Goal: Task Accomplishment & Management: Use online tool/utility

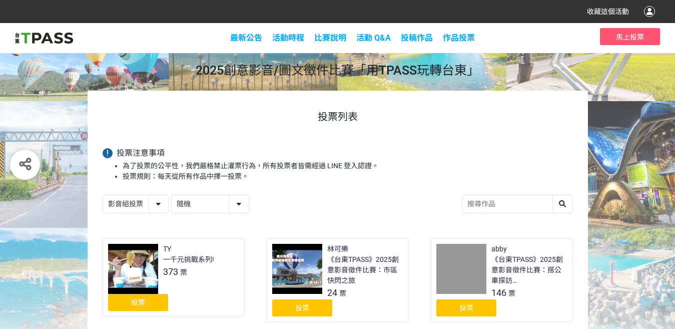
click at [136, 303] on span "投票" at bounding box center [138, 302] width 14 height 8
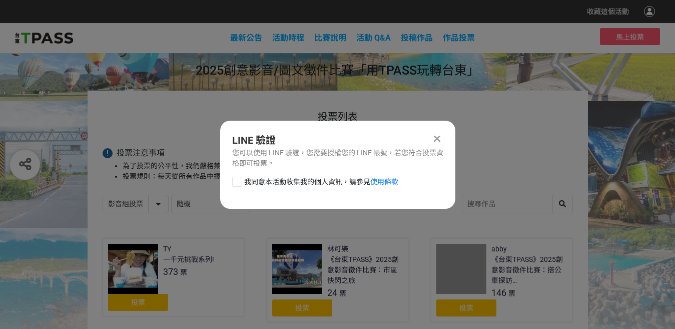
click at [238, 174] on div "LINE 驗證 您可以使用 LINE 驗證，您需要授權您的 LINE 帳號，若您符合投票資格即可投票。 我同意本活動收集我的個人資訊，請參見 使用條款" at bounding box center [337, 165] width 235 height 88
click at [236, 179] on div at bounding box center [237, 182] width 10 height 10
checkbox input "true"
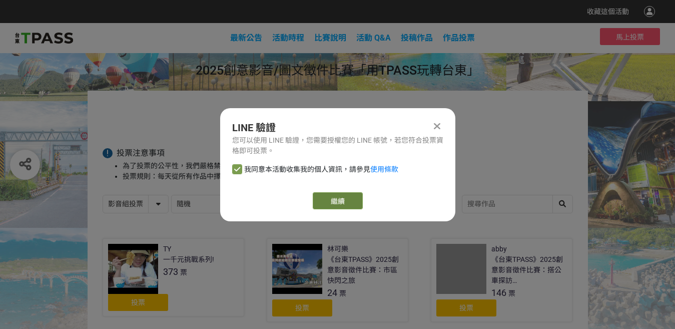
click at [327, 200] on link "繼續" at bounding box center [338, 200] width 50 height 17
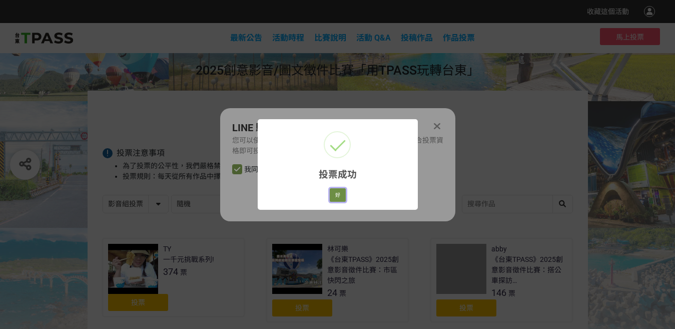
click at [334, 194] on button "好" at bounding box center [338, 195] width 16 height 14
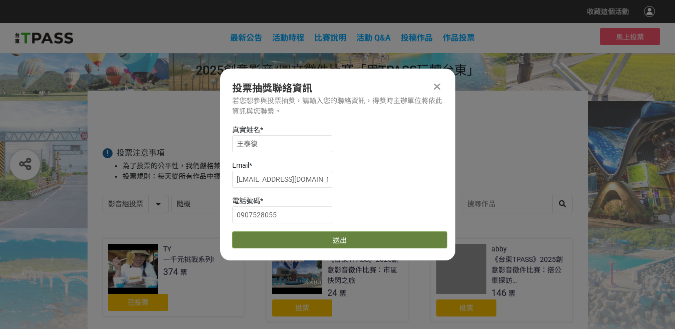
click at [261, 233] on button "送出" at bounding box center [339, 239] width 215 height 17
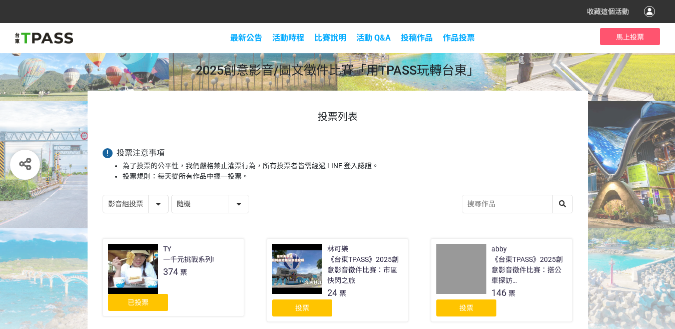
click at [150, 211] on select "影音組投票 圖文組投票" at bounding box center [135, 204] width 65 height 18
select select "13139"
click at [103, 195] on select "影音組投票 圖文組投票" at bounding box center [135, 204] width 65 height 18
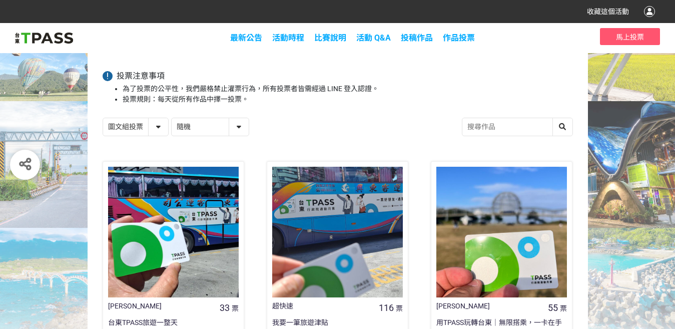
scroll to position [100, 0]
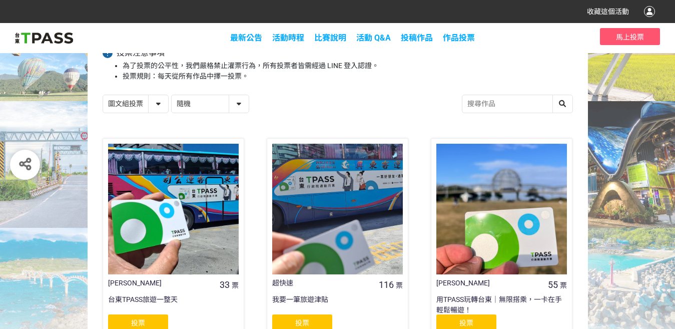
click at [327, 317] on div "投票" at bounding box center [302, 322] width 60 height 17
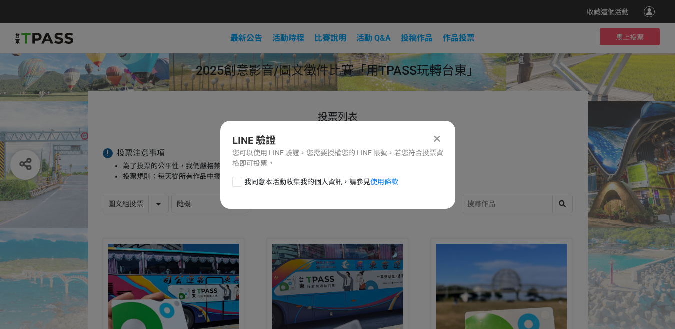
scroll to position [0, 0]
click at [257, 184] on span "我同意本活動收集我的個人資訊，請參見 使用條款" at bounding box center [321, 182] width 154 height 11
click at [239, 184] on input "我同意本活動收集我的個人資訊，請參見 使用條款" at bounding box center [236, 181] width 7 height 7
checkbox input "false"
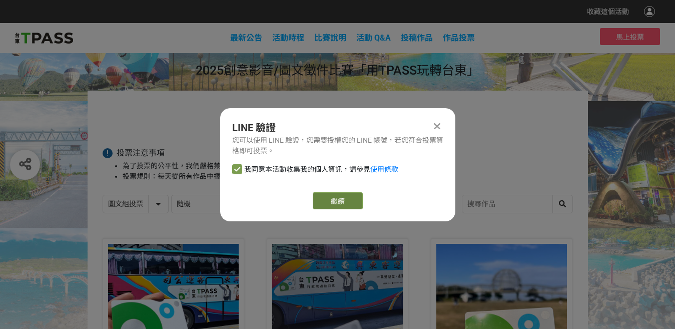
click at [329, 202] on link "繼續" at bounding box center [338, 200] width 50 height 17
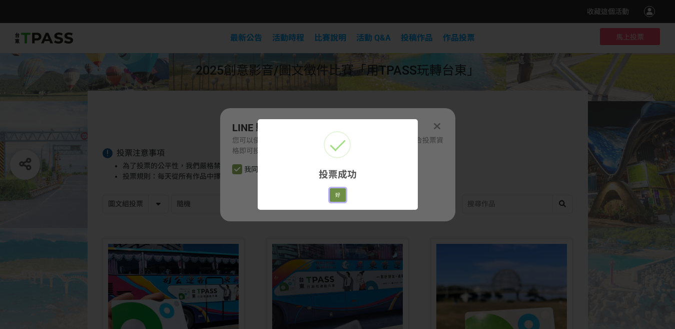
click at [337, 196] on button "好" at bounding box center [338, 195] width 16 height 14
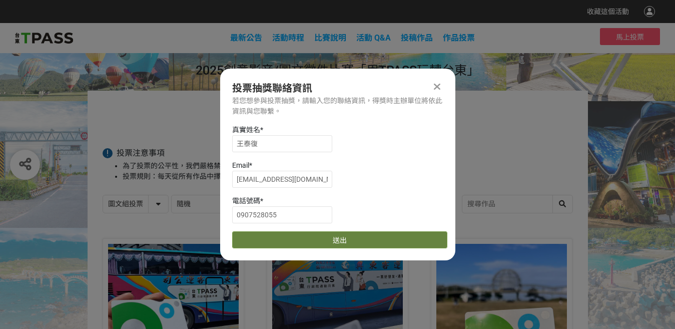
click at [275, 232] on button "送出" at bounding box center [339, 239] width 215 height 17
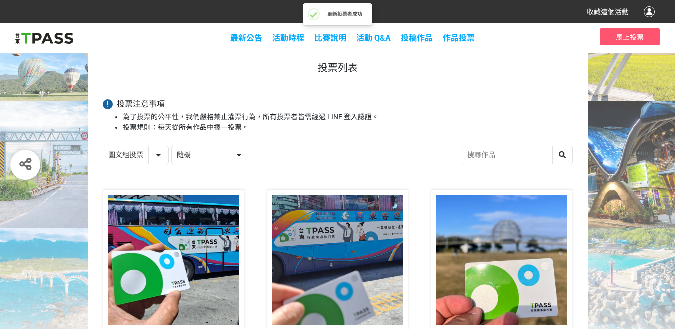
scroll to position [100, 0]
